Goal: Information Seeking & Learning: Learn about a topic

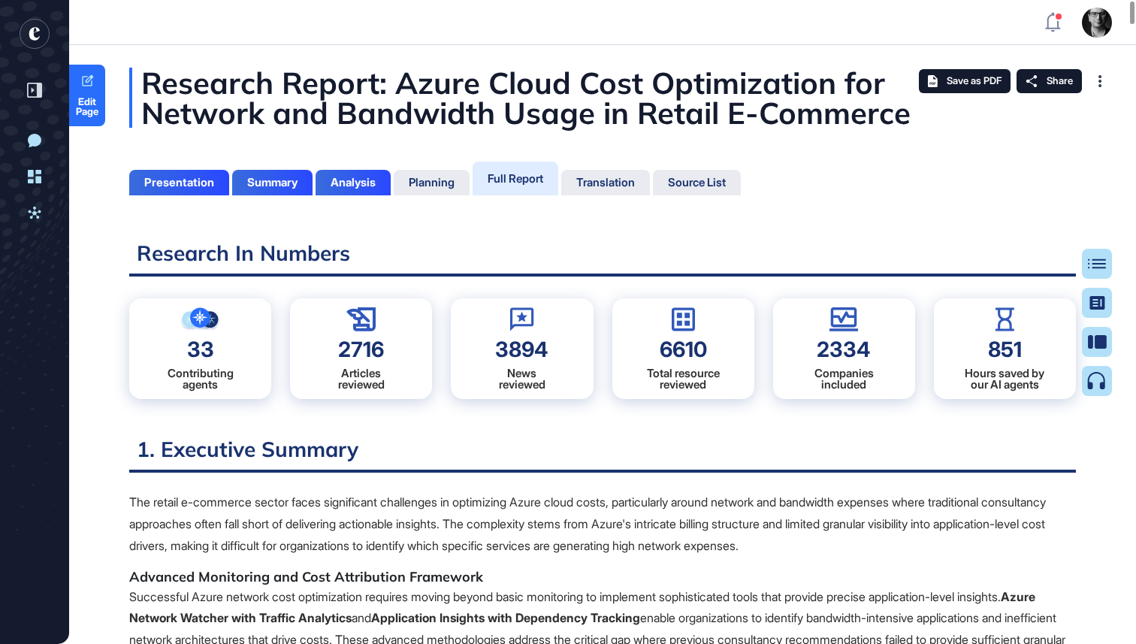
click at [791, 85] on div "Research Report: Azure Cloud Cost Optimization for Network and Bandwidth Usage …" at bounding box center [602, 98] width 947 height 60
click at [409, 81] on div "Research Report: Azure Cloud Cost Optimization for Network and Bandwidth Usage …" at bounding box center [602, 98] width 947 height 60
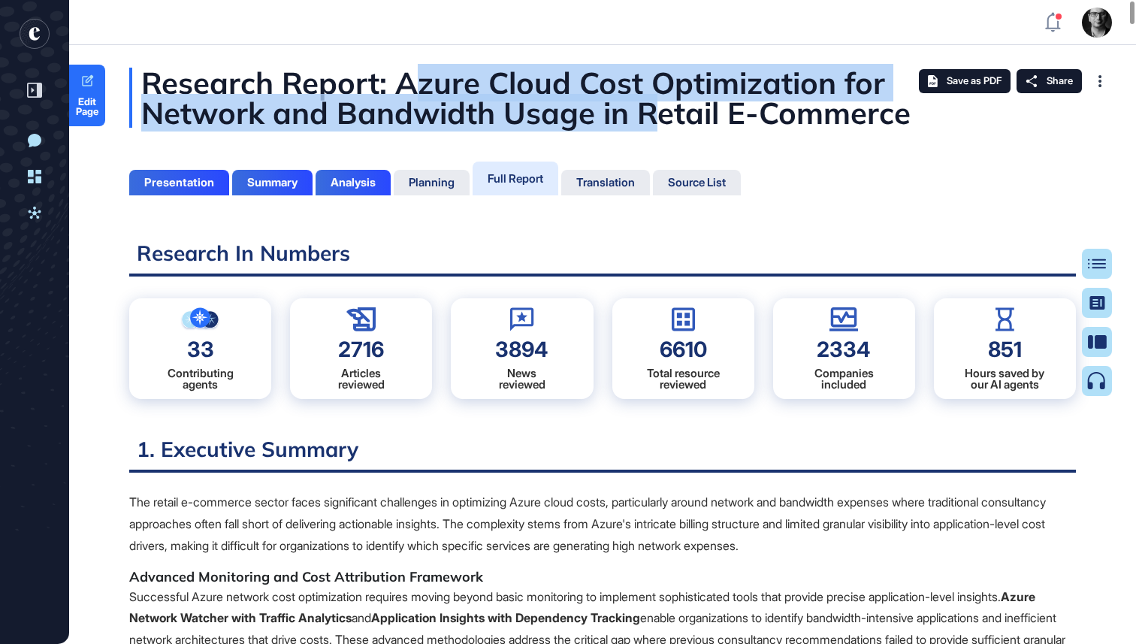
drag, startPoint x: 409, startPoint y: 81, endPoint x: 654, endPoint y: 120, distance: 248.0
click at [655, 122] on div "Research Report: Azure Cloud Cost Optimization for Network and Bandwidth Usage …" at bounding box center [602, 98] width 947 height 60
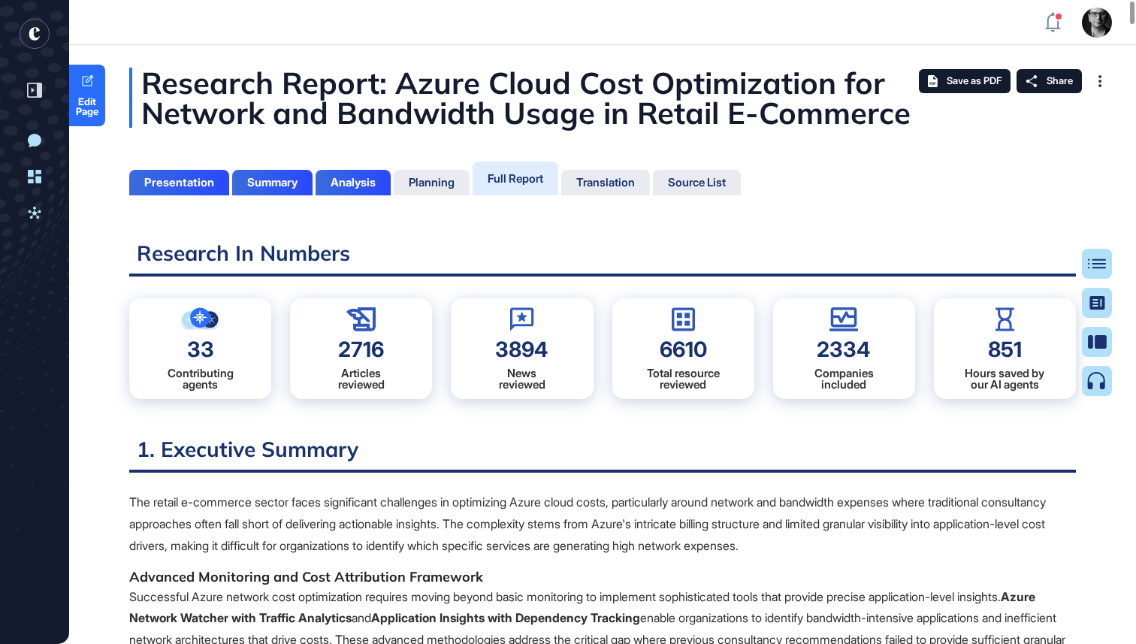
click at [774, 243] on h2 "Research In Numbers" at bounding box center [602, 258] width 947 height 37
click at [841, 270] on h2 "Research In Numbers" at bounding box center [602, 258] width 947 height 37
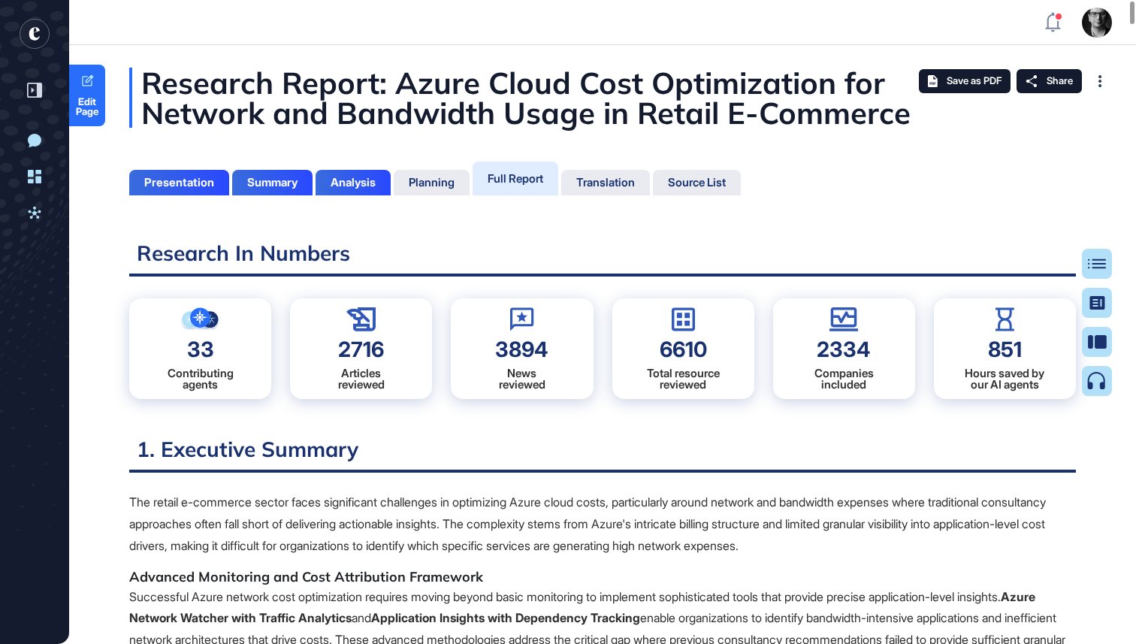
click at [422, 255] on h2 "Research In Numbers" at bounding box center [602, 258] width 947 height 37
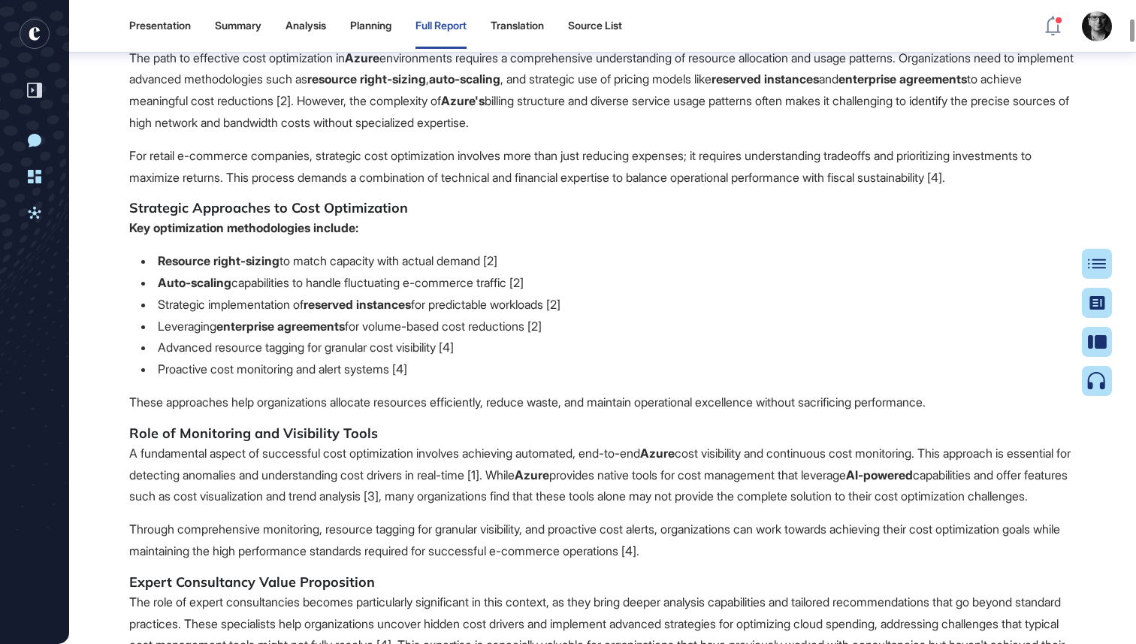
scroll to position [3288, 0]
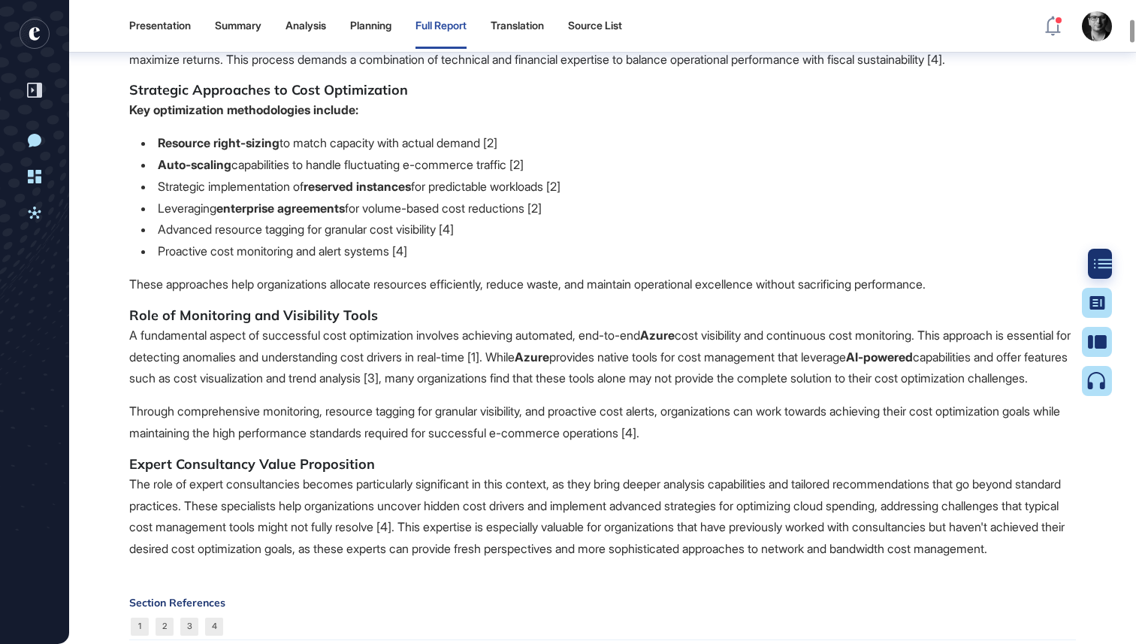
click at [1092, 252] on div at bounding box center [1103, 264] width 30 height 30
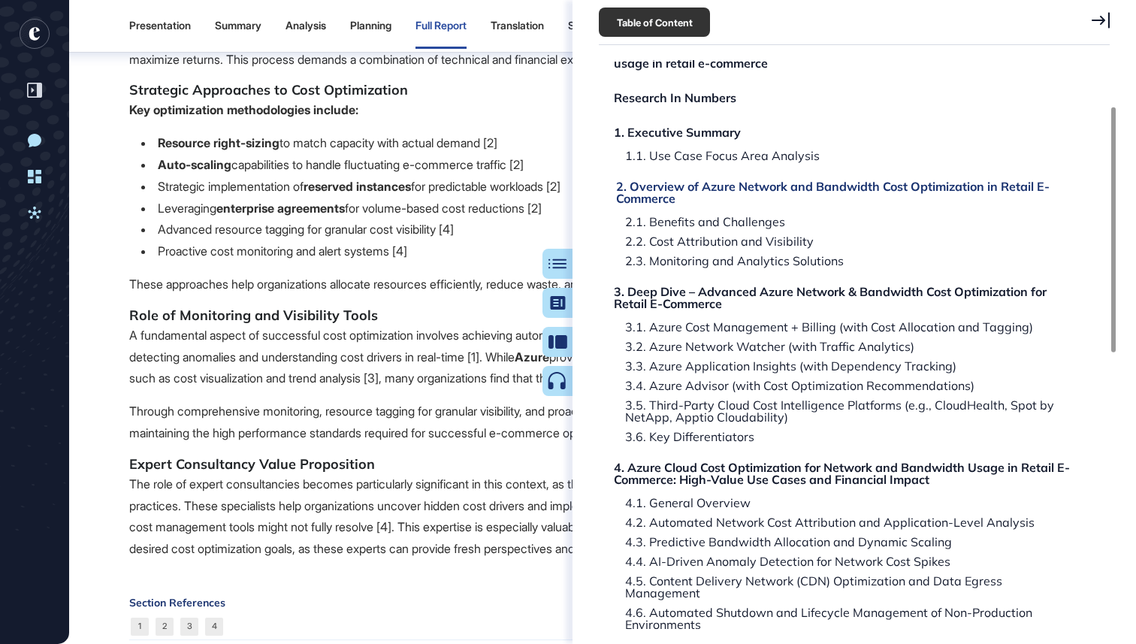
scroll to position [0, 0]
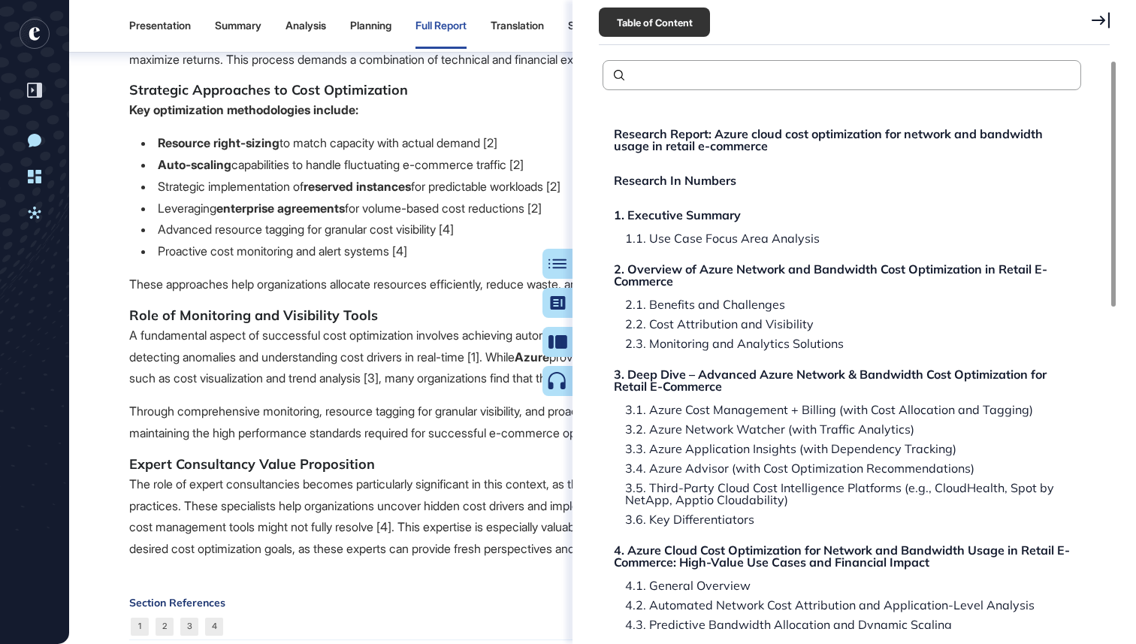
click at [1104, 23] on icon at bounding box center [1100, 20] width 18 height 17
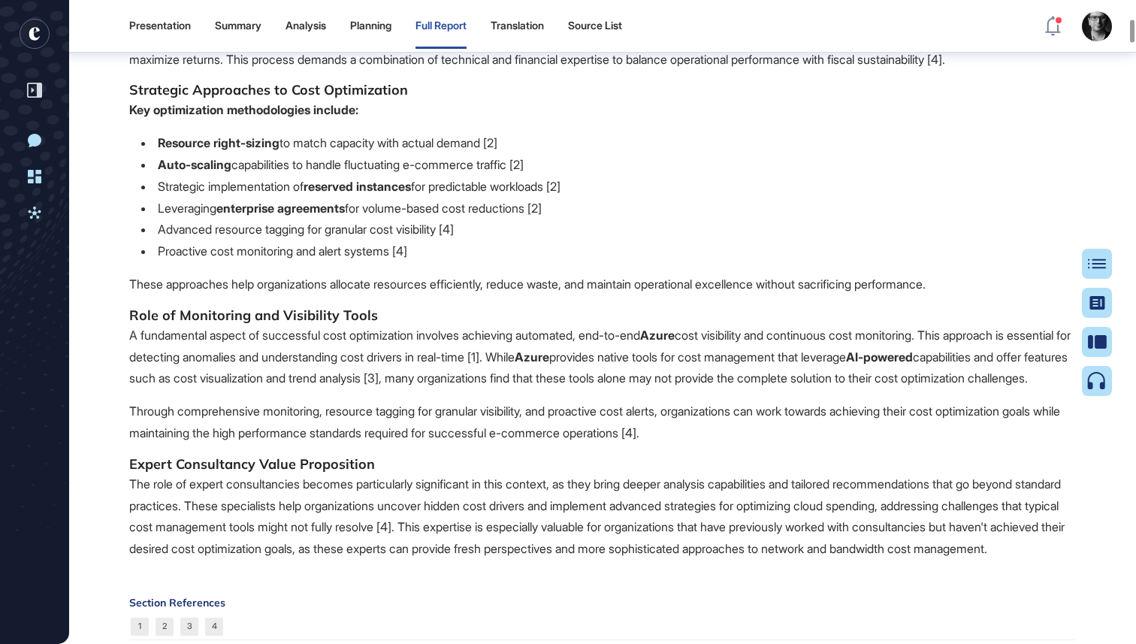
click at [643, 71] on p "For retail e-commerce companies, strategic cost optimization involves more than…" at bounding box center [602, 49] width 947 height 44
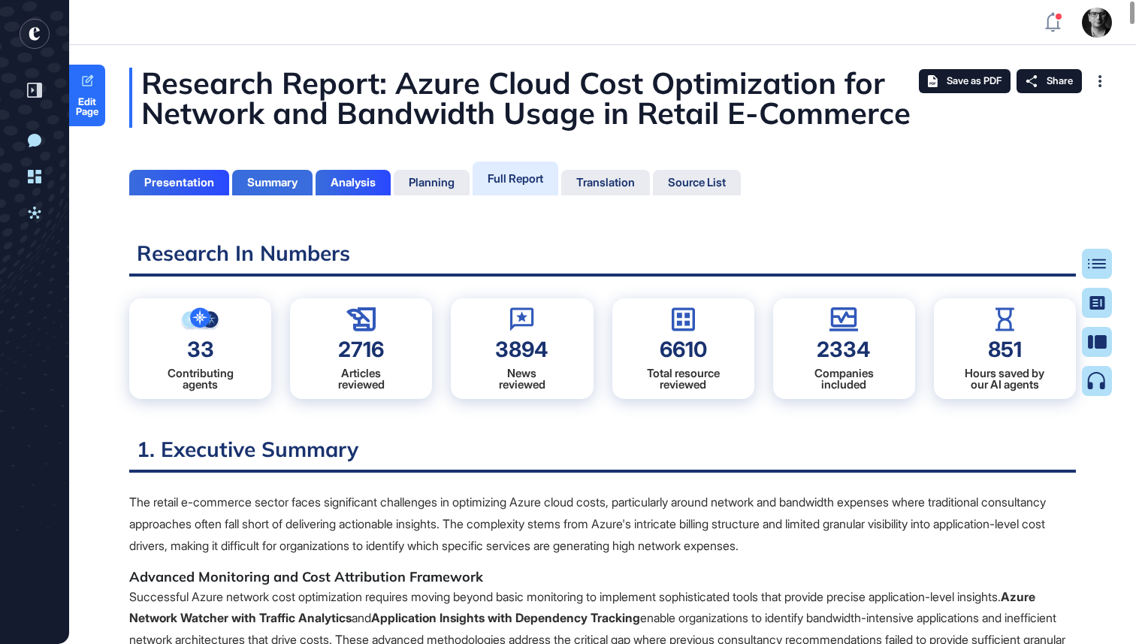
click at [261, 189] on div "Summary" at bounding box center [272, 183] width 80 height 26
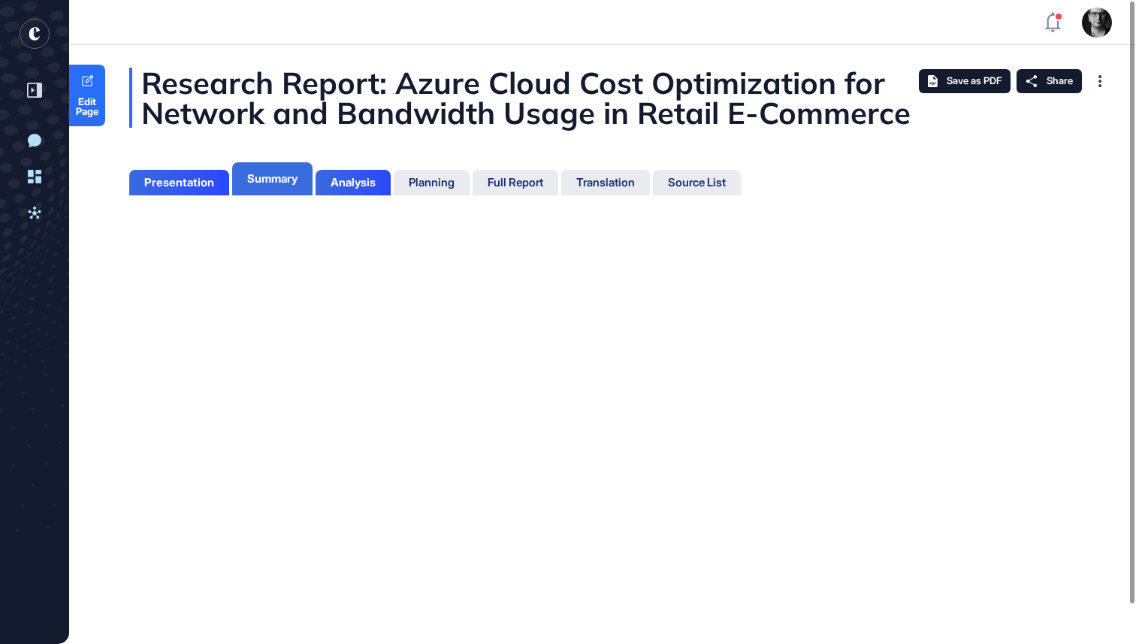
scroll to position [7, 1]
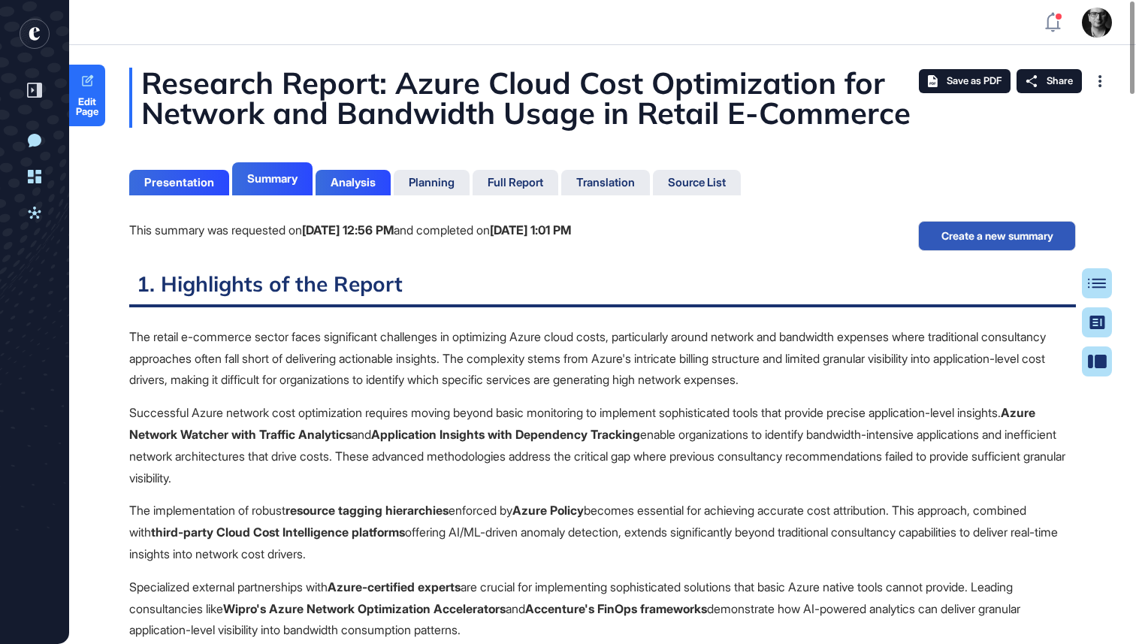
scroll to position [7, 1]
click at [974, 233] on button "Create a new summary" at bounding box center [997, 236] width 158 height 30
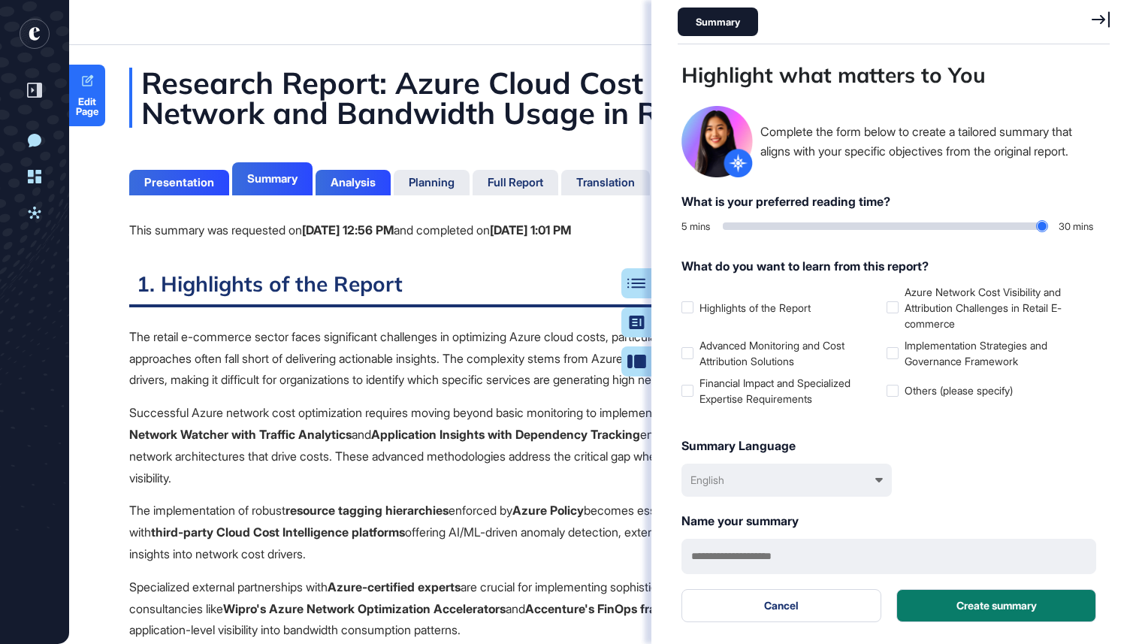
scroll to position [569, 436]
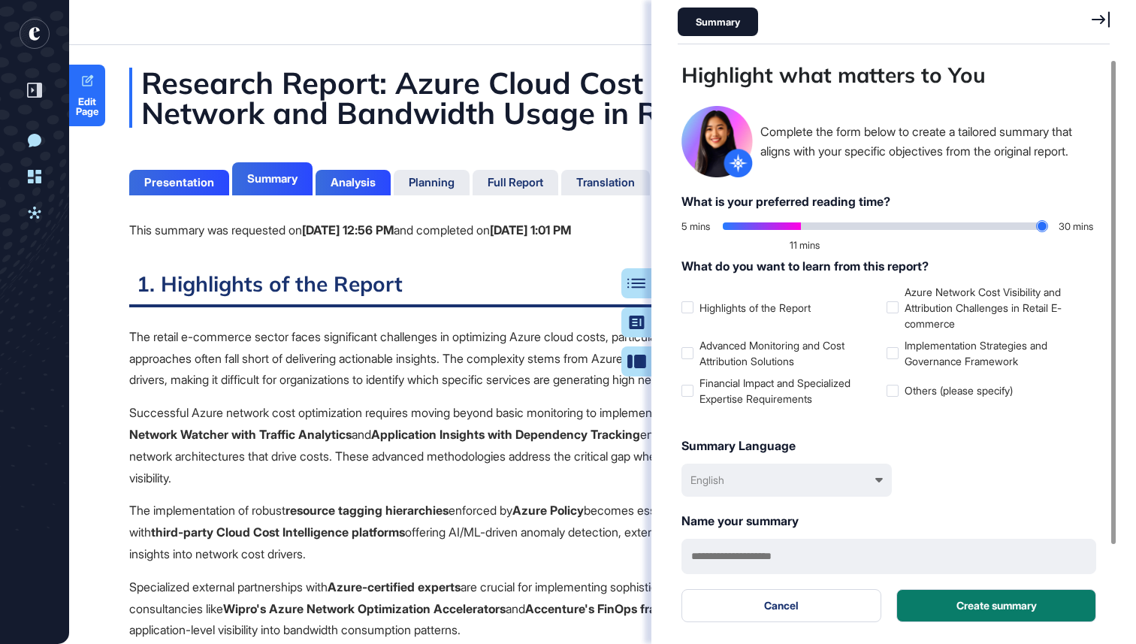
drag, startPoint x: 727, startPoint y: 228, endPoint x: 805, endPoint y: 234, distance: 77.7
type input "**"
click at [805, 230] on input "range" at bounding box center [885, 226] width 325 height 8
click at [808, 488] on div "English" at bounding box center [786, 479] width 210 height 33
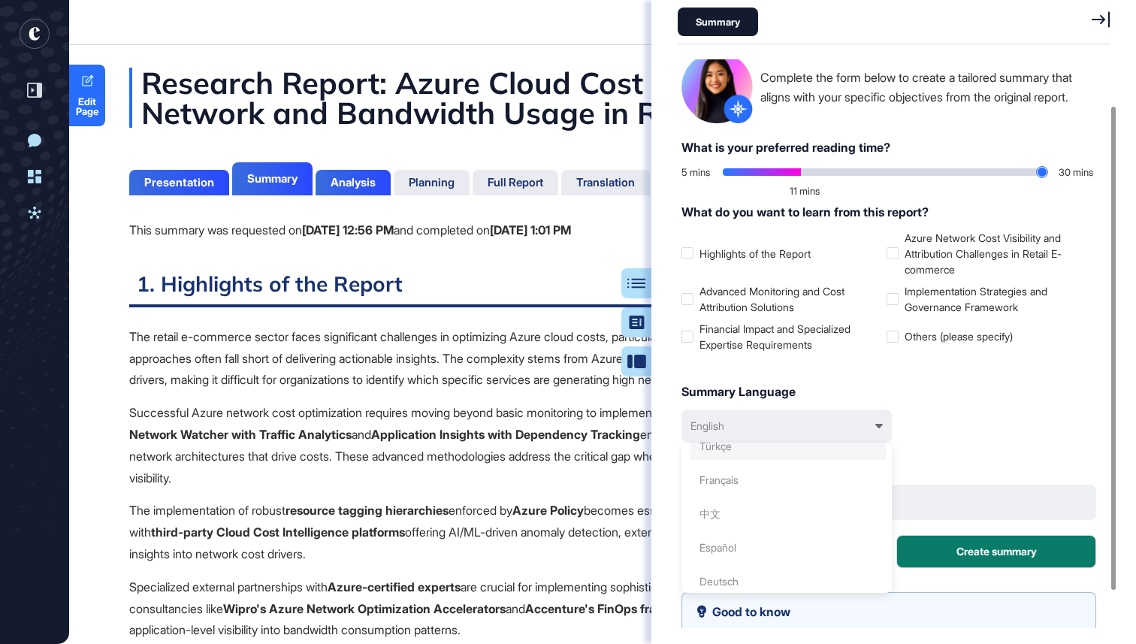
scroll to position [52, 0]
click at [816, 378] on div "What is your preferred reading time? 5 mins 30 mins 11 mins What do you want to…" at bounding box center [888, 353] width 415 height 430
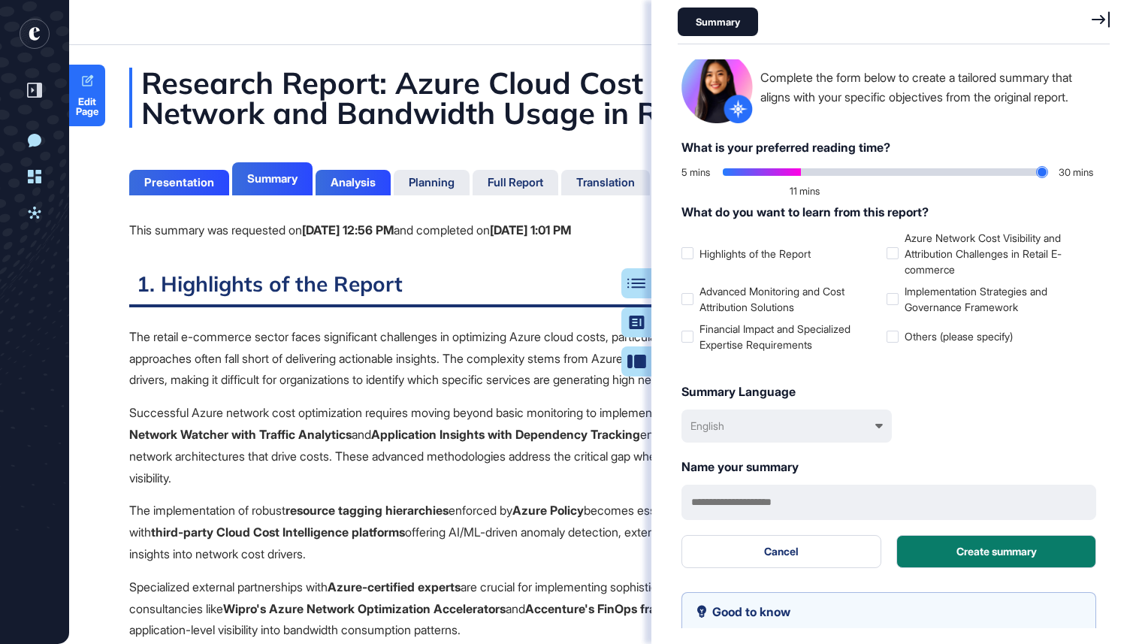
click at [492, 378] on p "The retail e-commerce sector faces significant challenges in optimizing Azure c…" at bounding box center [602, 358] width 947 height 65
click at [1097, 19] on icon at bounding box center [1100, 19] width 18 height 16
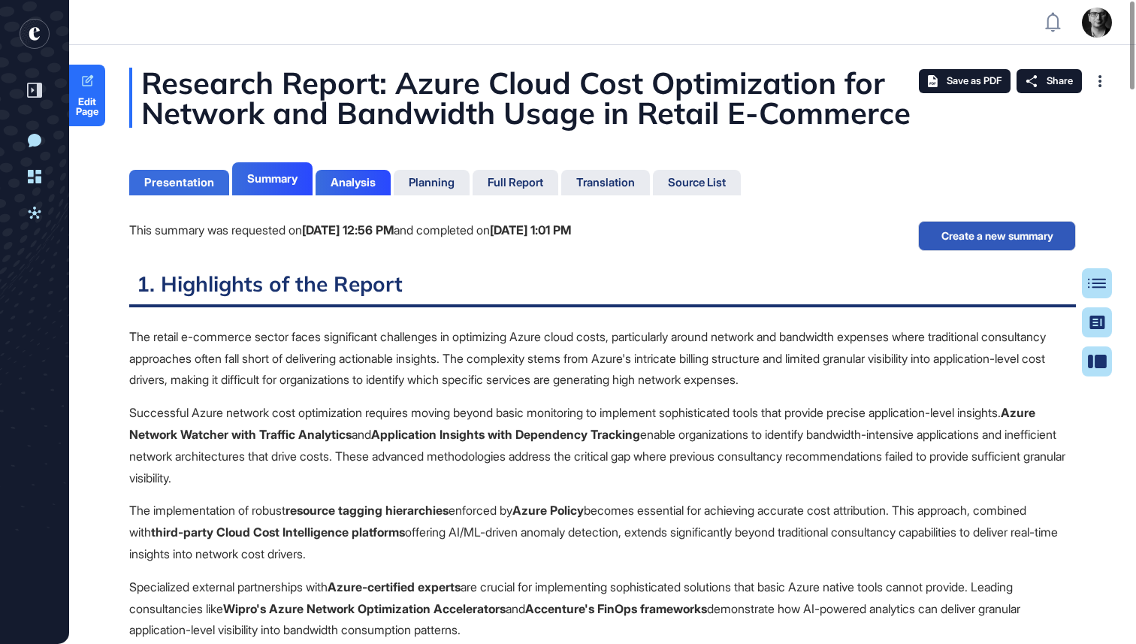
click at [177, 189] on div "Presentation" at bounding box center [179, 183] width 70 height 14
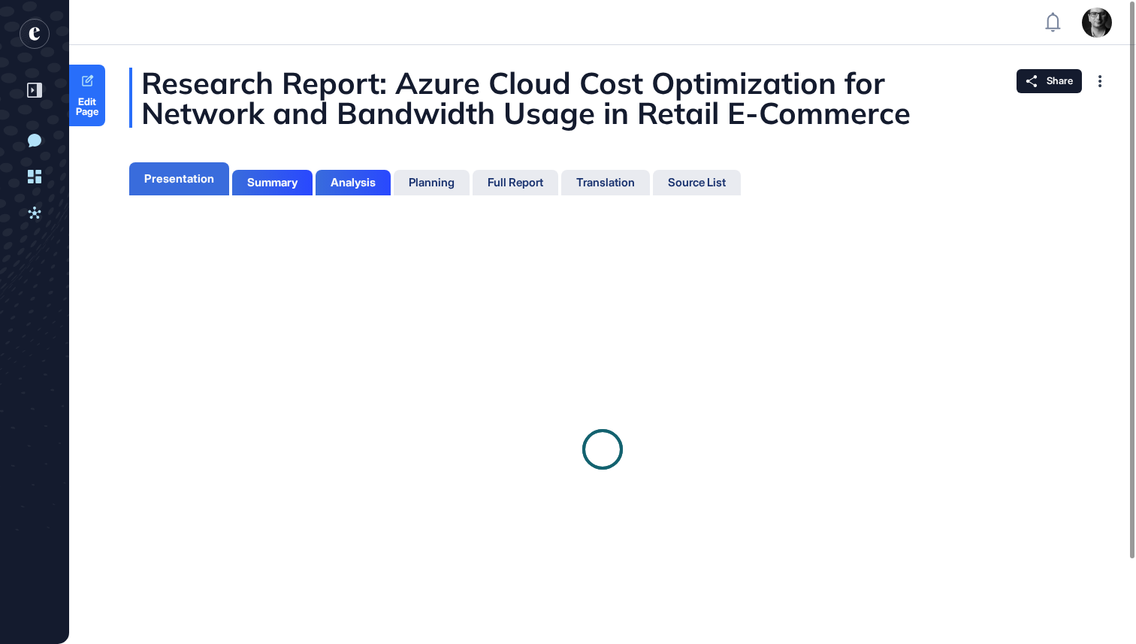
scroll to position [7, 1]
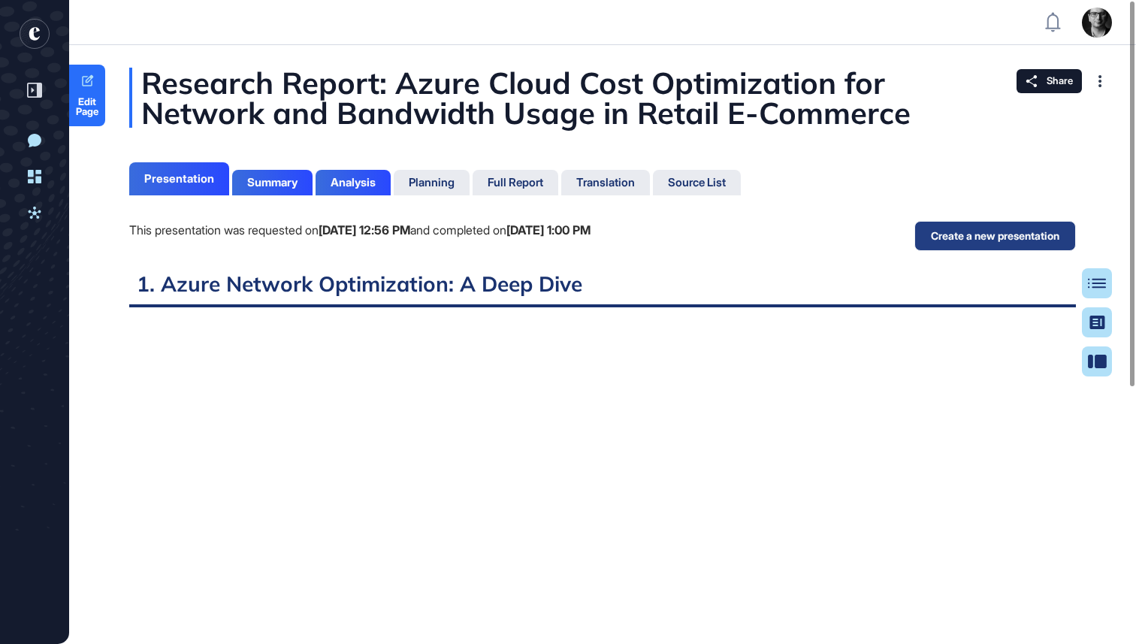
click at [994, 239] on button "Create a new presentation" at bounding box center [995, 236] width 162 height 30
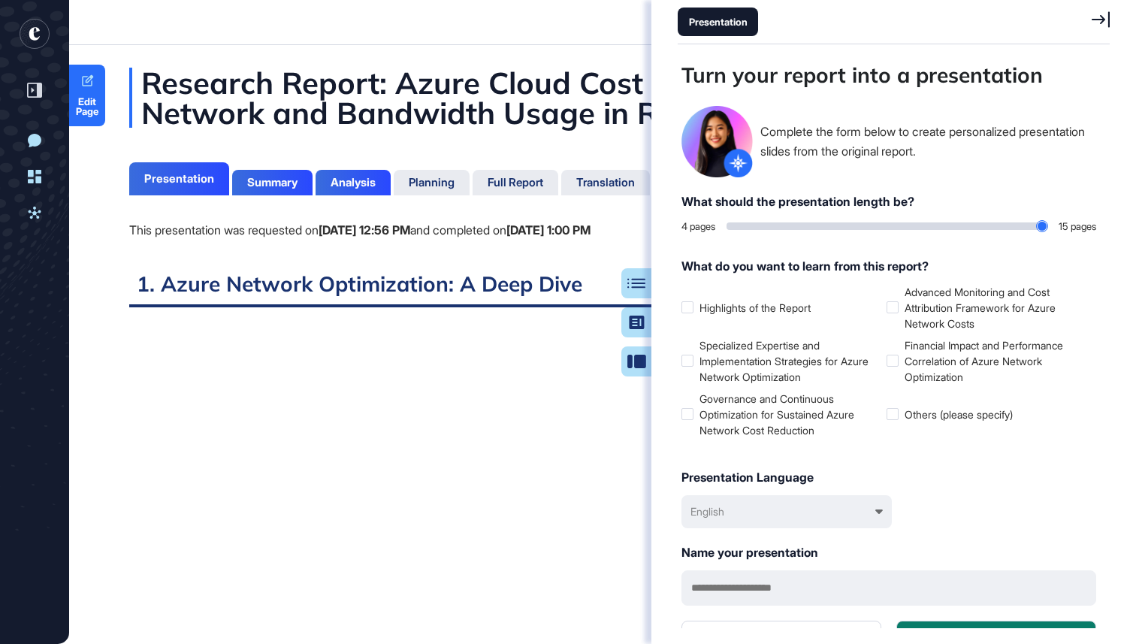
scroll to position [569, 436]
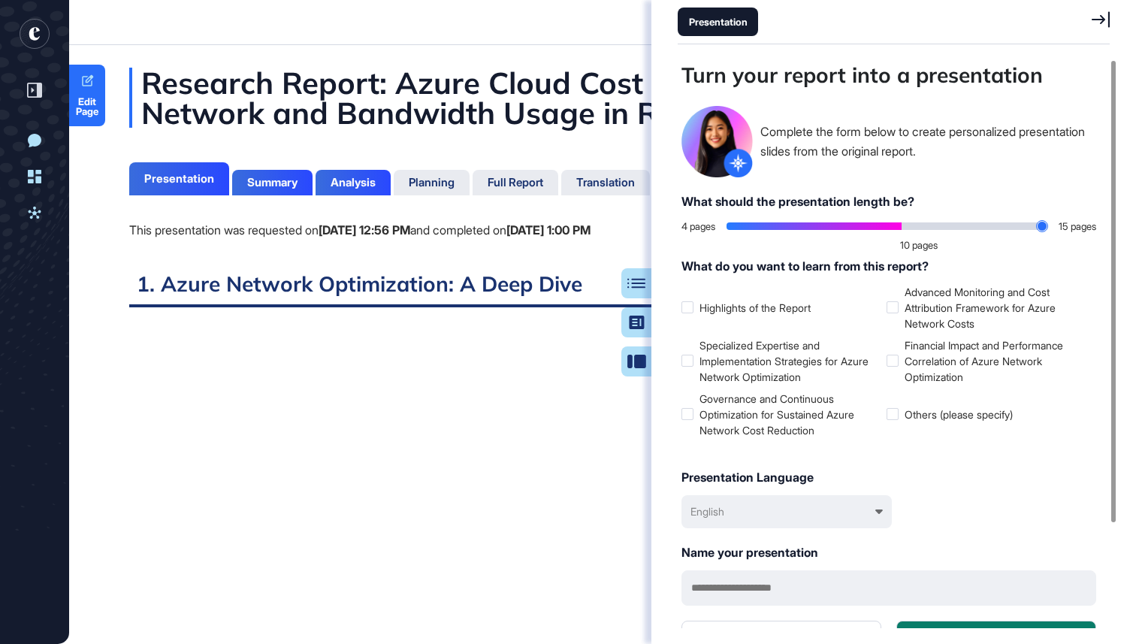
drag, startPoint x: 733, startPoint y: 227, endPoint x: 902, endPoint y: 231, distance: 169.1
type input "**"
click at [902, 230] on input "range" at bounding box center [886, 226] width 321 height 8
click at [1105, 16] on icon at bounding box center [1100, 19] width 18 height 17
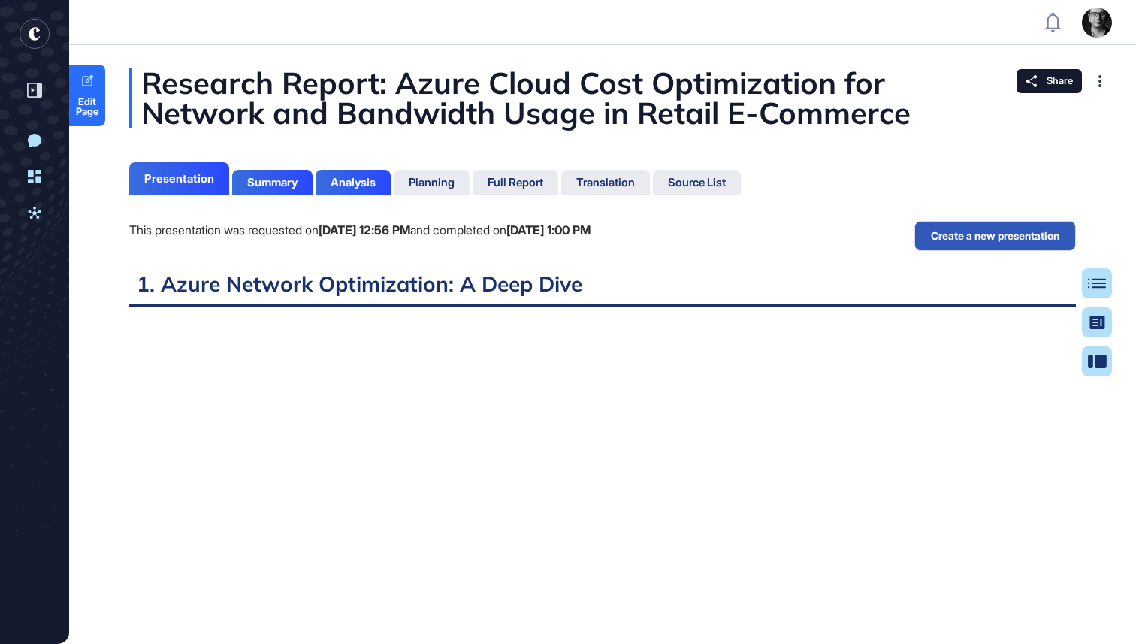
scroll to position [569, 4]
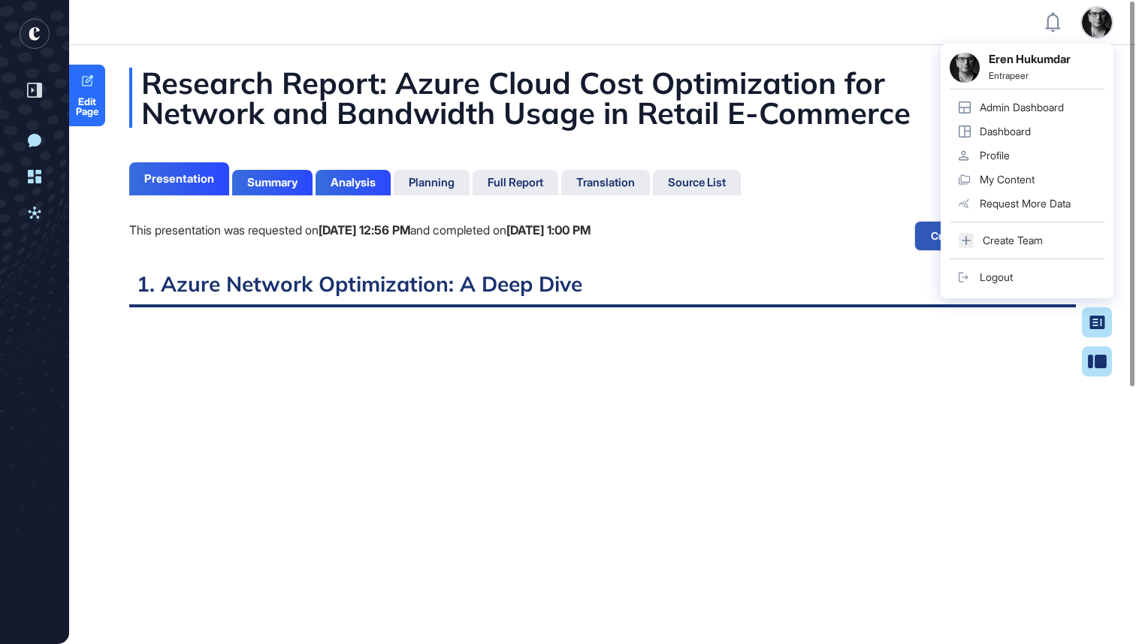
click at [830, 256] on div "This presentation was requested on [DATE] 12:56 PM and completed on [DATE] 1:00…" at bounding box center [602, 246] width 947 height 50
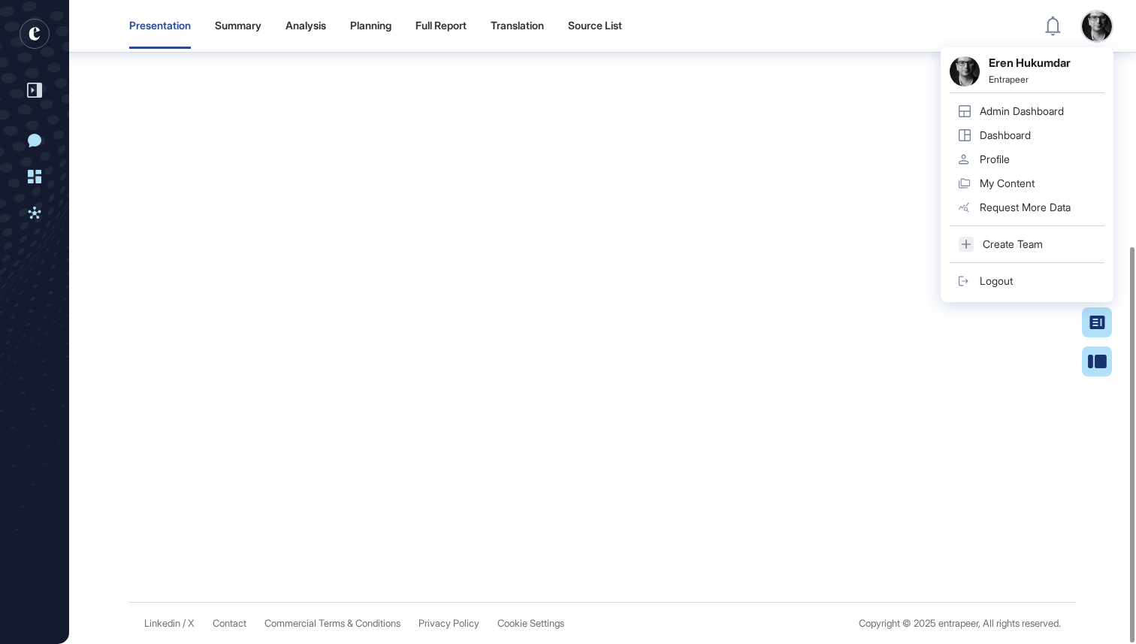
click at [1095, 468] on div "Research Report: Azure Cloud Cost Optimization for Network and Bandwidth Usage …" at bounding box center [602, 127] width 1067 height 904
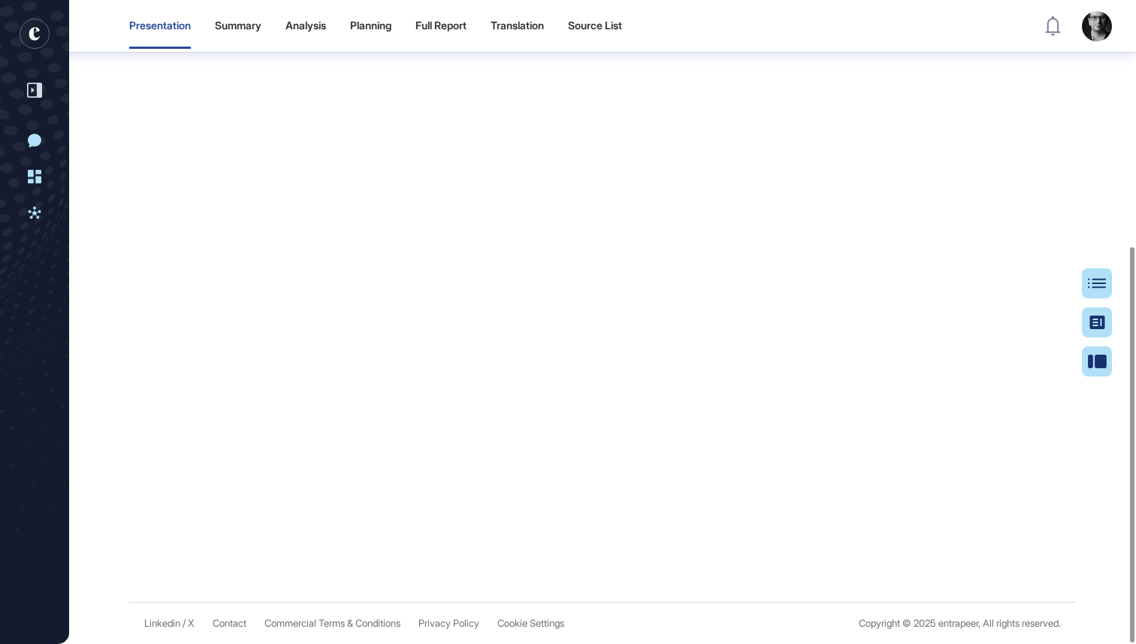
click at [1072, 297] on iframe at bounding box center [602, 219] width 947 height 646
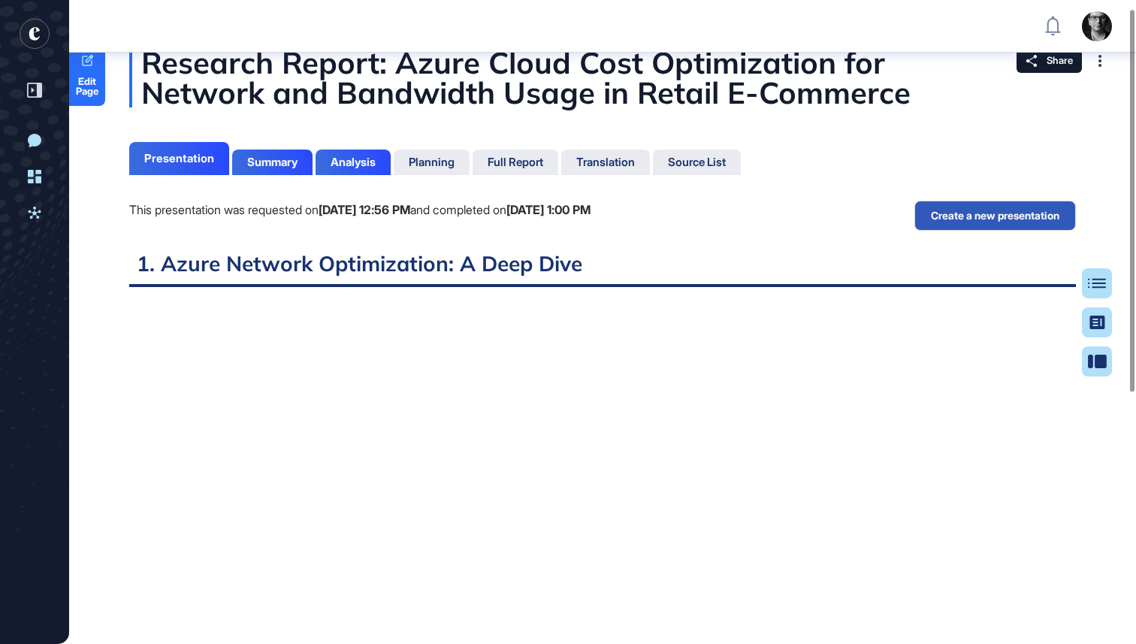
scroll to position [0, 0]
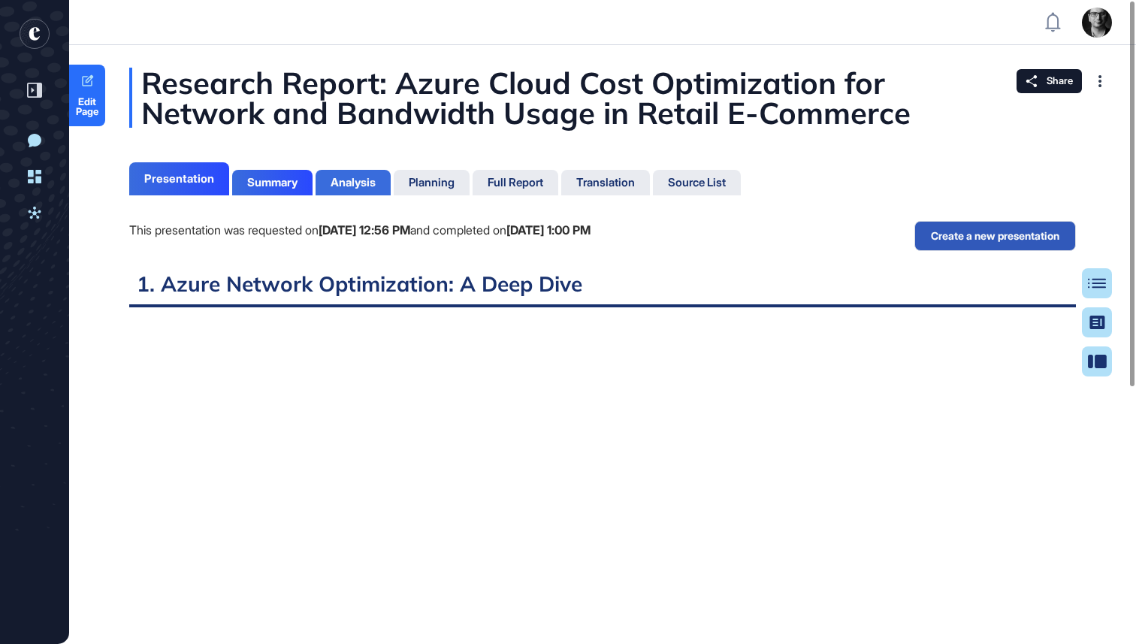
click at [362, 193] on div "Analysis" at bounding box center [353, 183] width 75 height 26
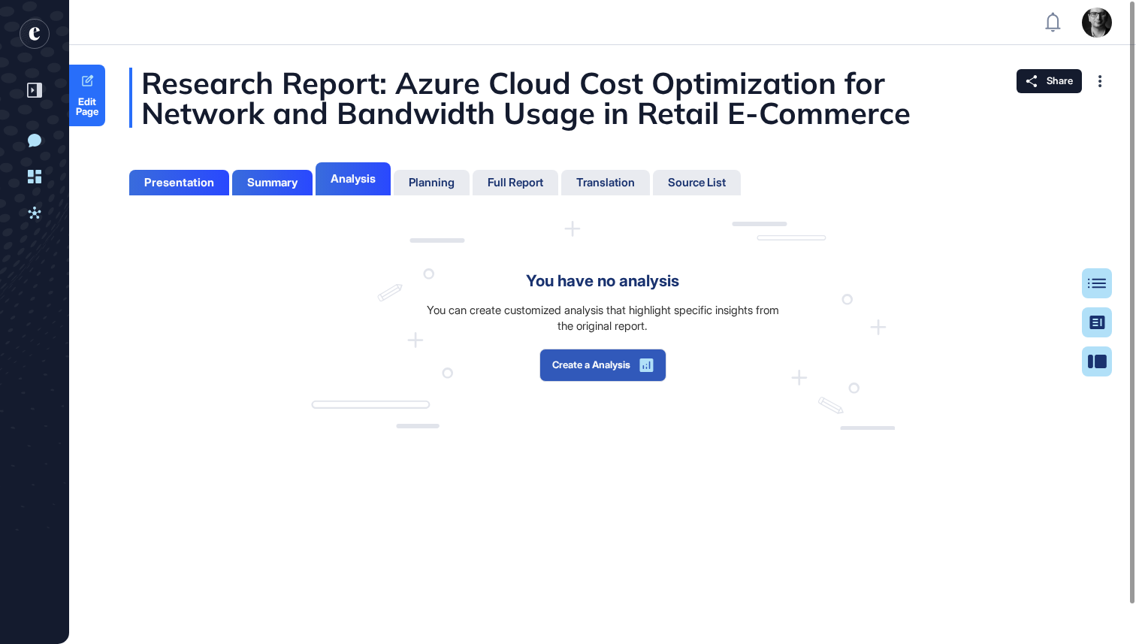
scroll to position [569, 4]
click at [620, 364] on button "Create a Analysis" at bounding box center [602, 365] width 127 height 33
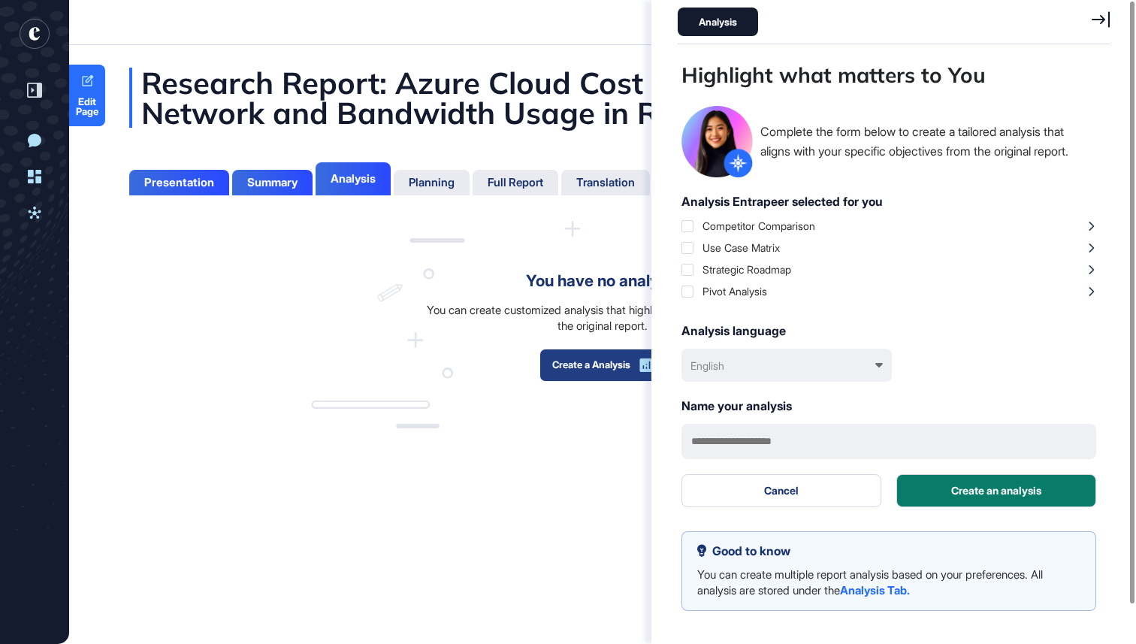
scroll to position [569, 436]
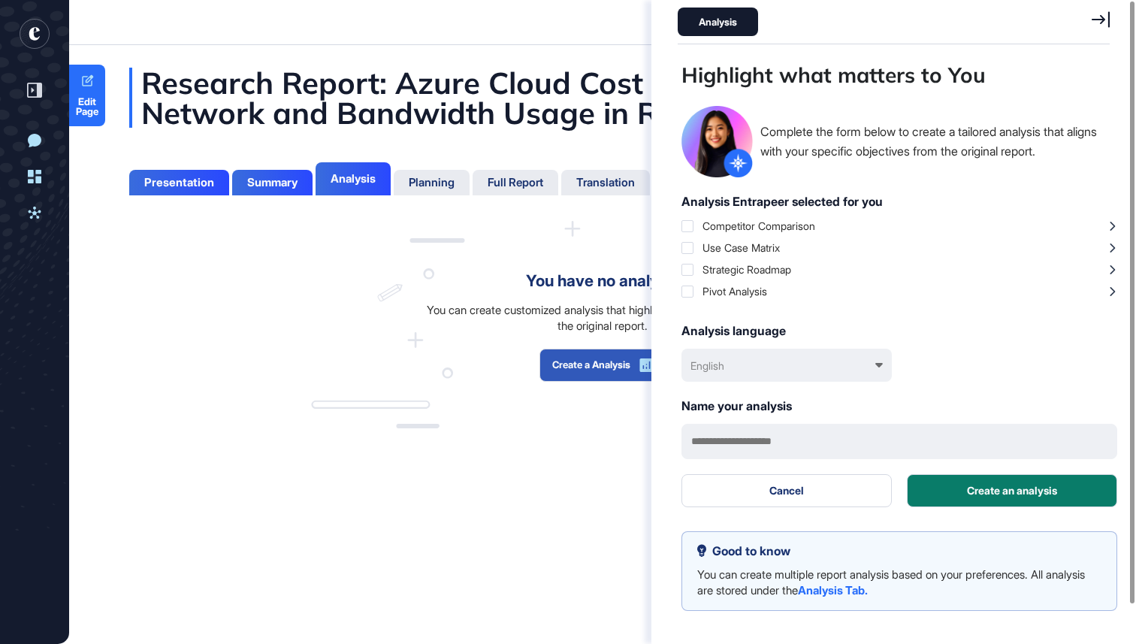
click at [362, 398] on div "You have no analysis You can create customized analysis that highlight specific…" at bounding box center [603, 325] width 584 height 209
click at [1098, 15] on icon at bounding box center [1100, 19] width 18 height 17
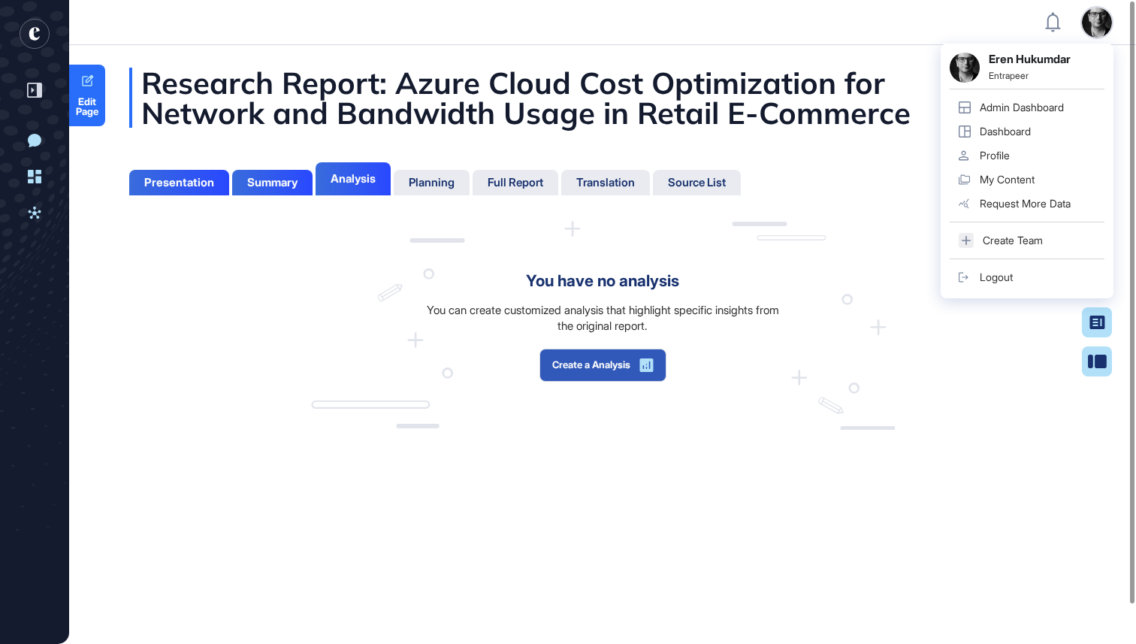
scroll to position [569, 4]
